Goal: Task Accomplishment & Management: Manage account settings

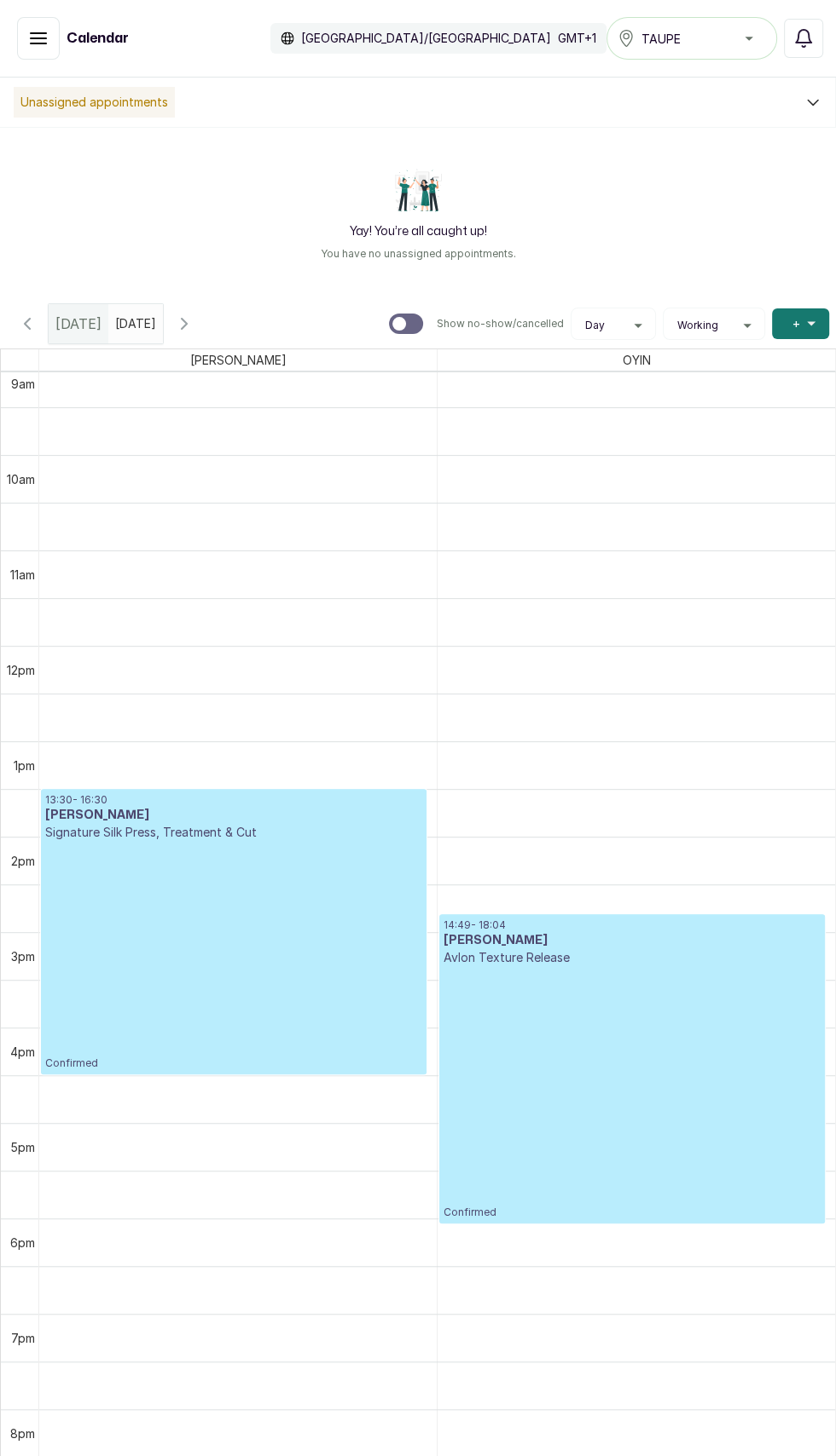
click at [28, 308] on button "Show no-show/cancelled" at bounding box center [27, 323] width 41 height 41
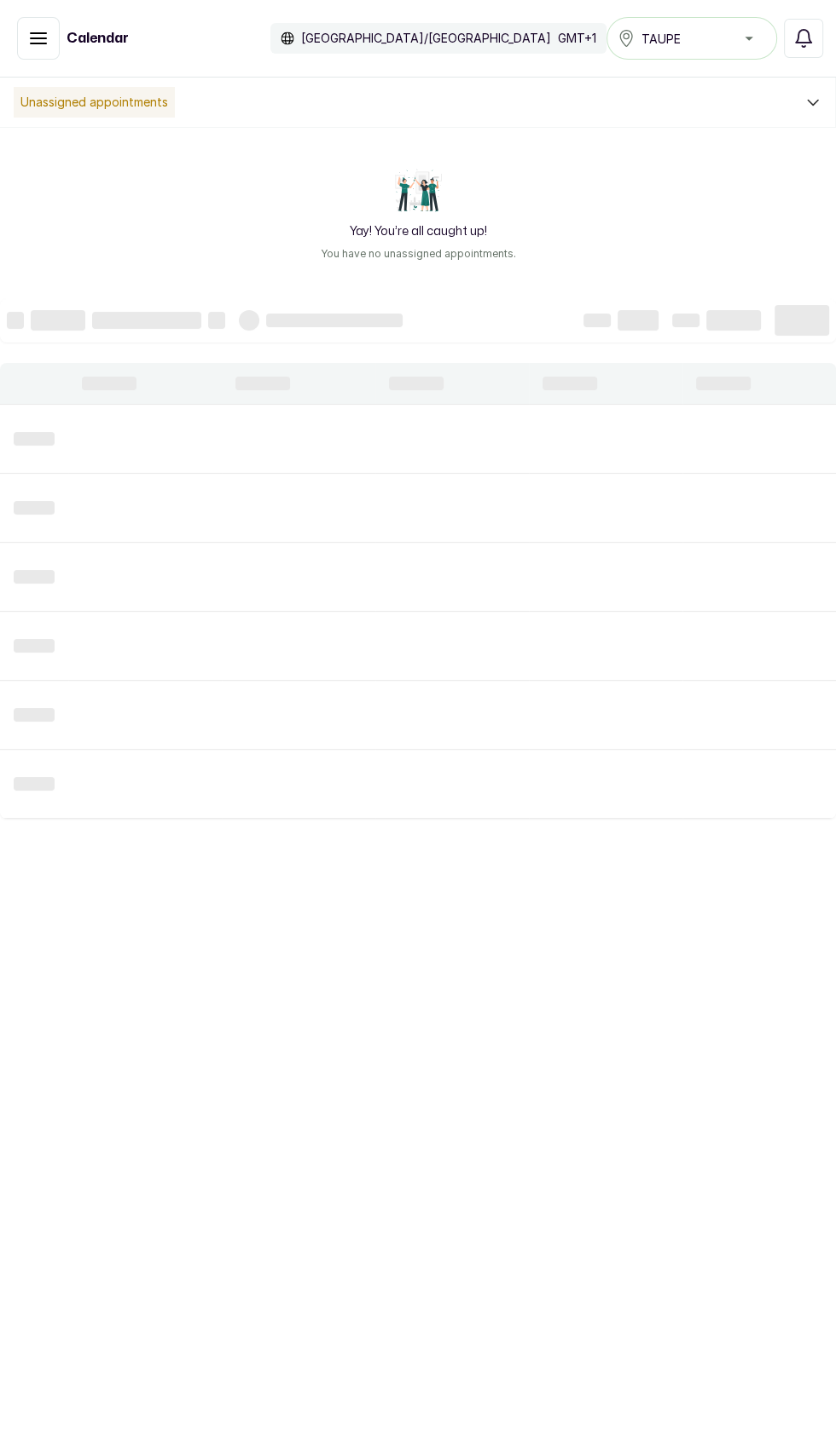
scroll to position [573, 0]
